Goal: Communication & Community: Answer question/provide support

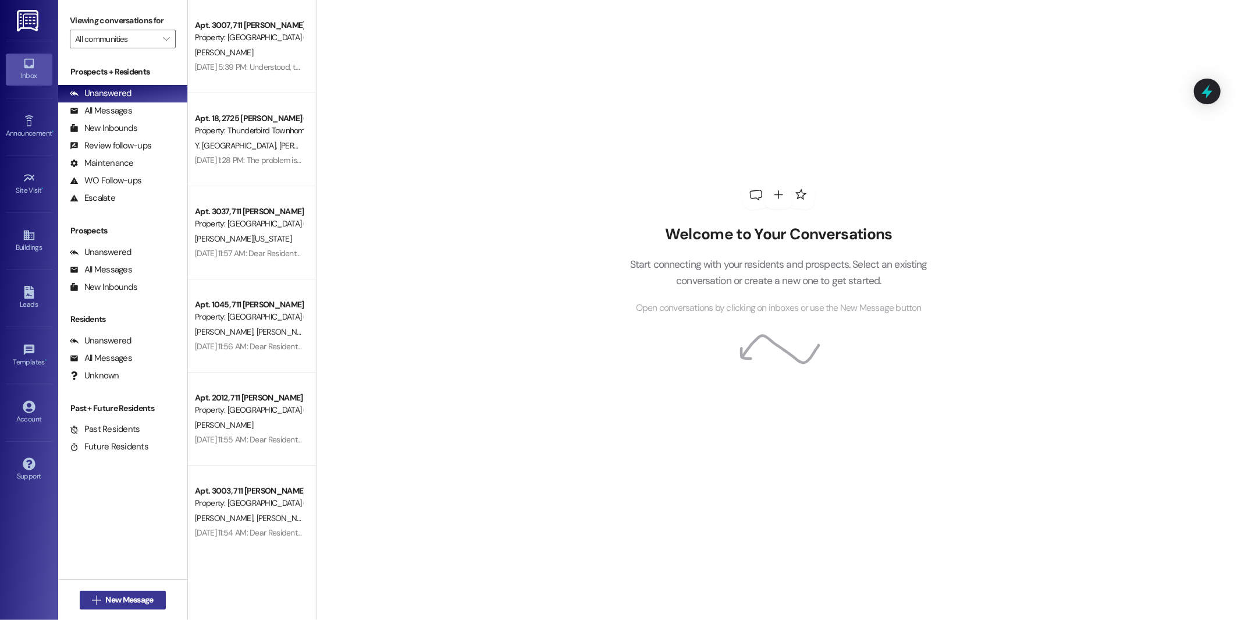
click at [139, 601] on span "New Message" at bounding box center [129, 600] width 48 height 12
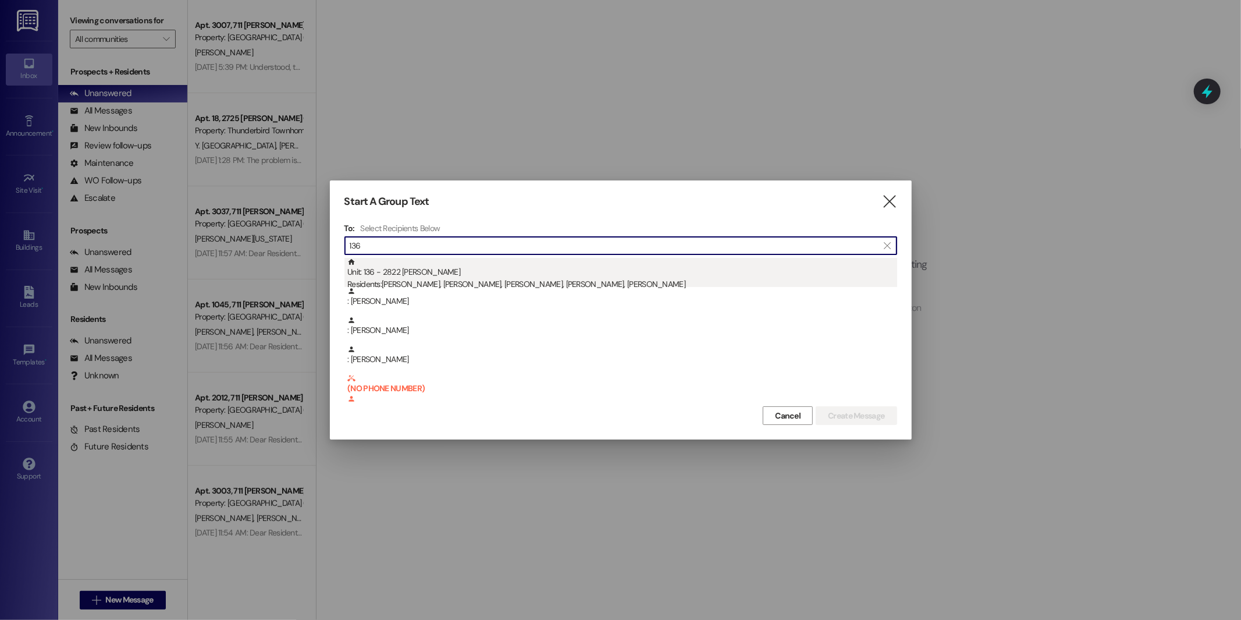
type input "136"
click at [475, 277] on div "Unit: 136 - 2822 [PERSON_NAME] Residents: [PERSON_NAME], [PERSON_NAME], [PERSON…" at bounding box center [622, 274] width 550 height 33
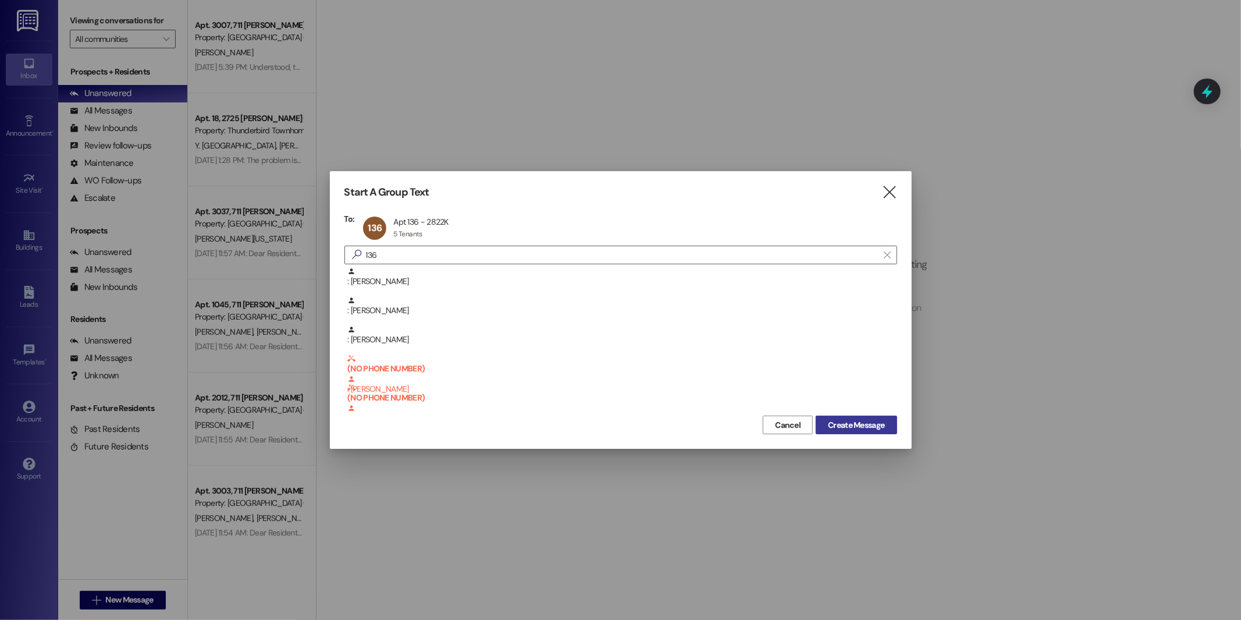
click at [839, 421] on span "Create Message" at bounding box center [856, 425] width 56 height 12
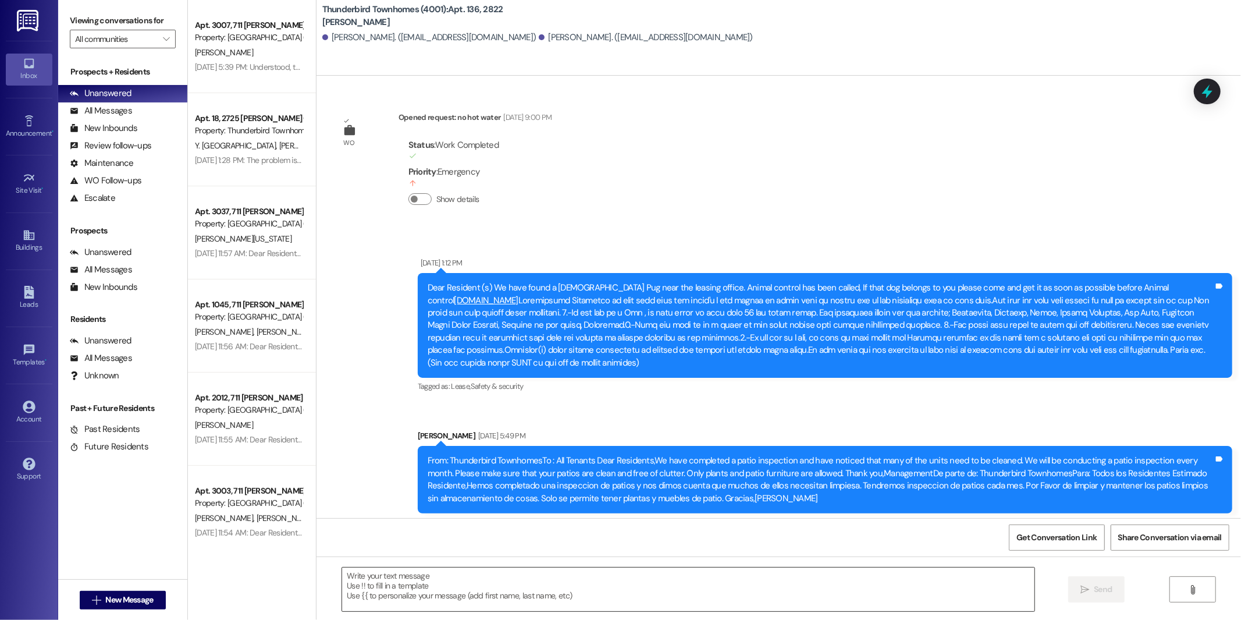
click at [578, 591] on textarea at bounding box center [688, 589] width 692 height 44
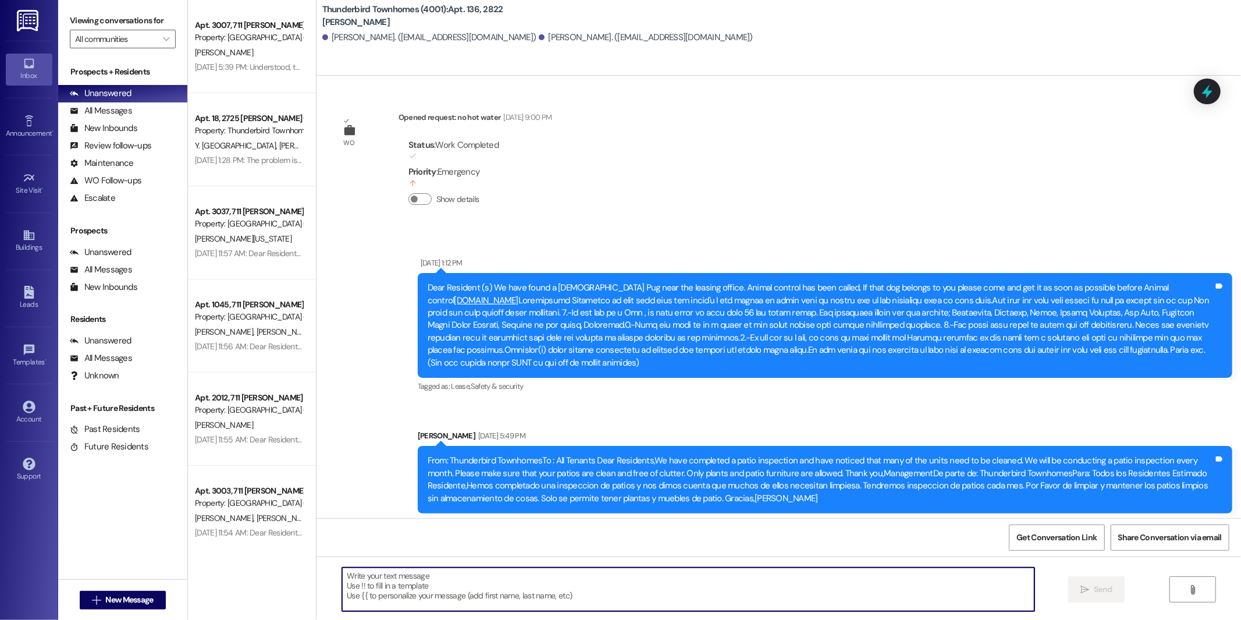
scroll to position [18210, 0]
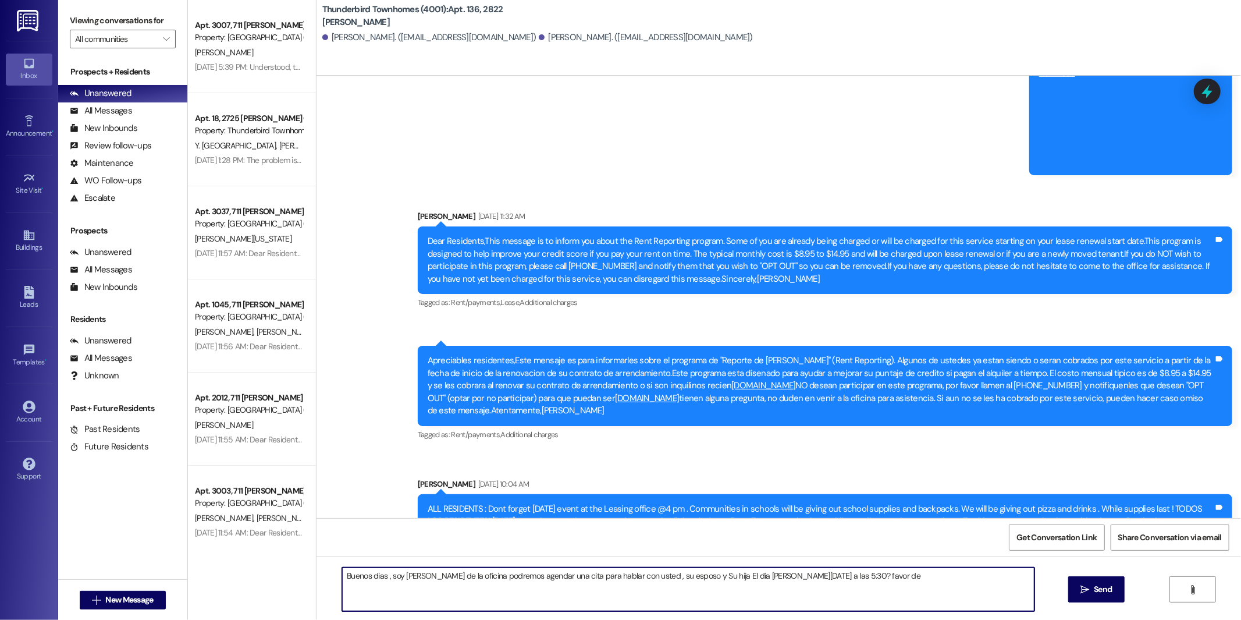
type textarea "Buenos dias , soy [PERSON_NAME] de la oficina podremos agendar una cita para ha…"
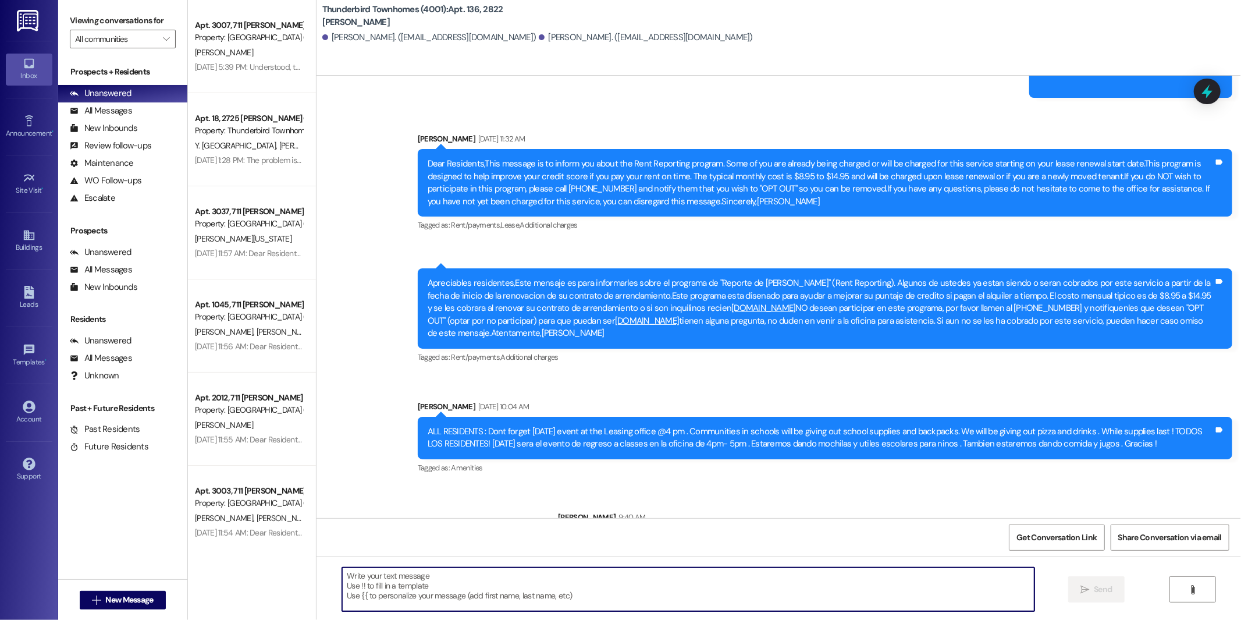
scroll to position [18292, 0]
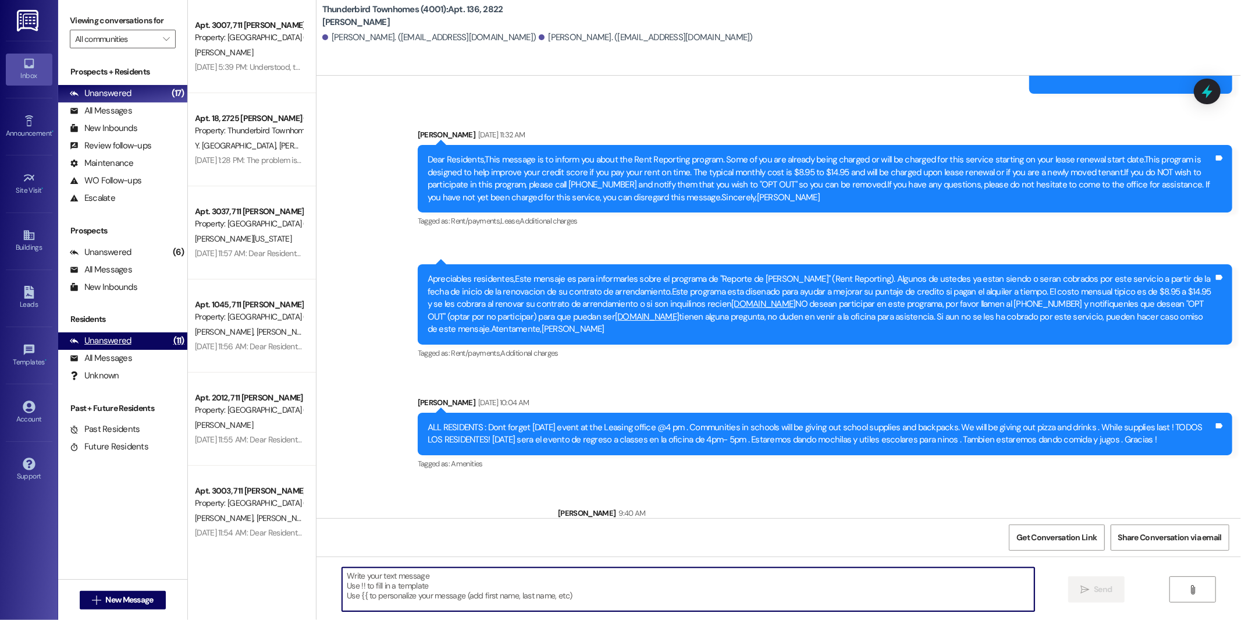
drag, startPoint x: 126, startPoint y: 329, endPoint x: 131, endPoint y: 333, distance: 7.0
click at [126, 332] on div "Residents Unanswered (11) Unanswered: [PERSON_NAME] identifies open questions a…" at bounding box center [122, 348] width 129 height 71
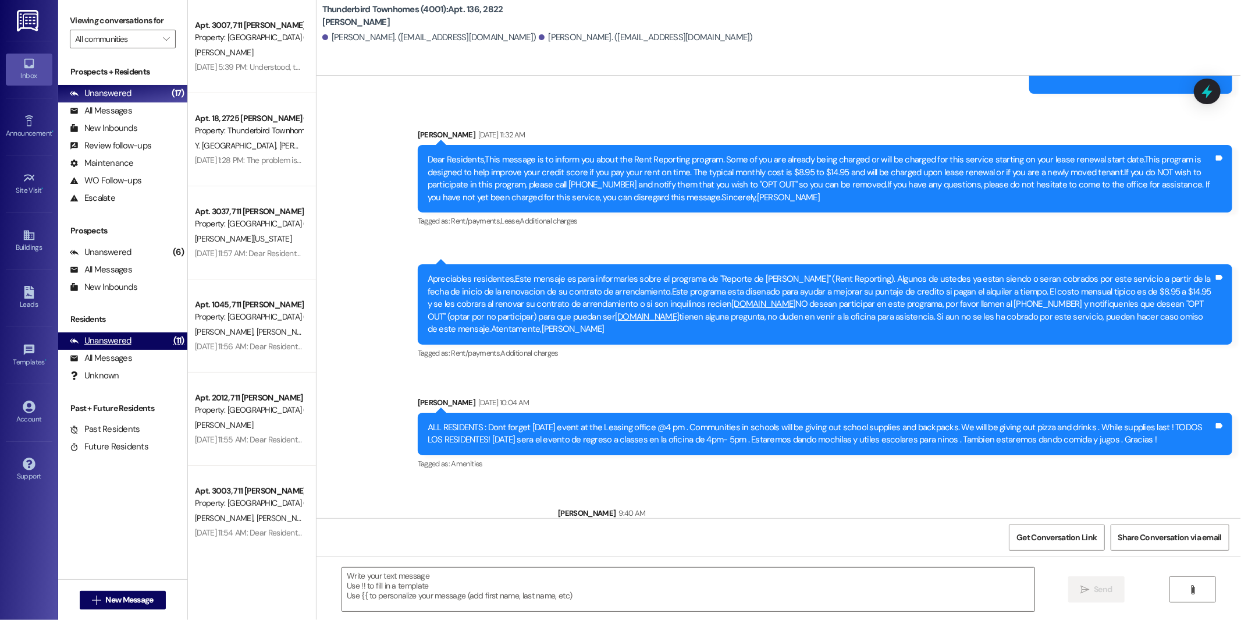
click at [132, 341] on div "Unanswered (11)" at bounding box center [122, 340] width 129 height 17
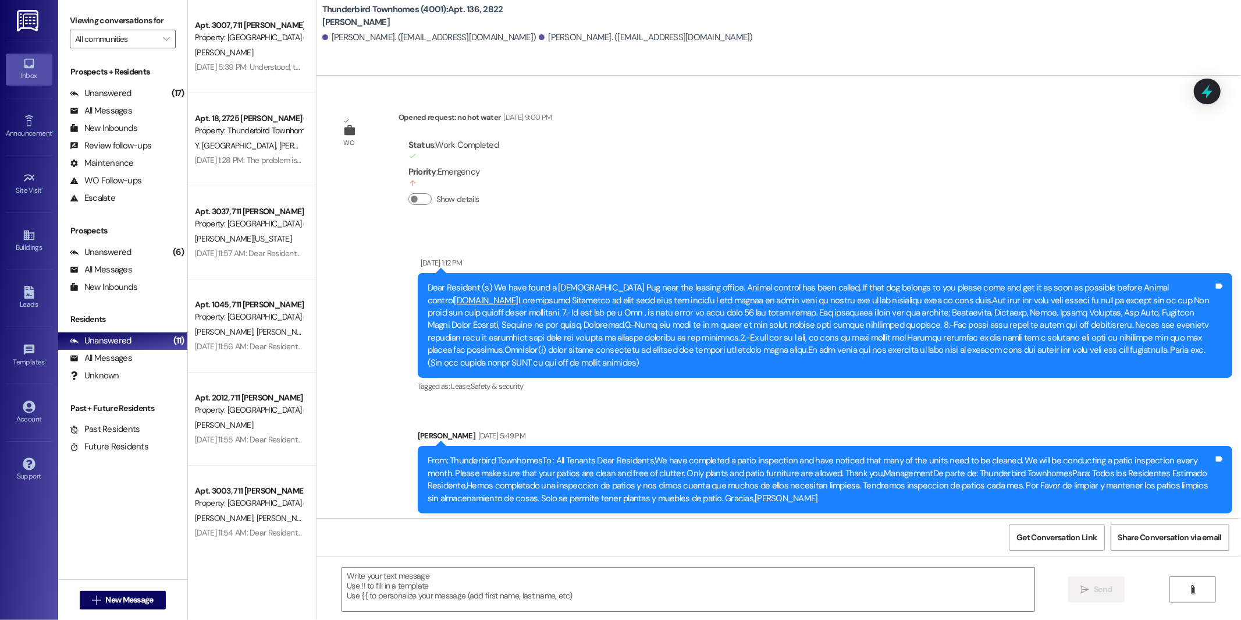
scroll to position [18316, 0]
